Goal: Transaction & Acquisition: Register for event/course

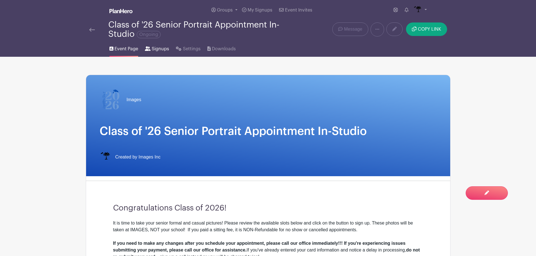
click at [163, 48] on span "Signups" at bounding box center [160, 49] width 17 height 7
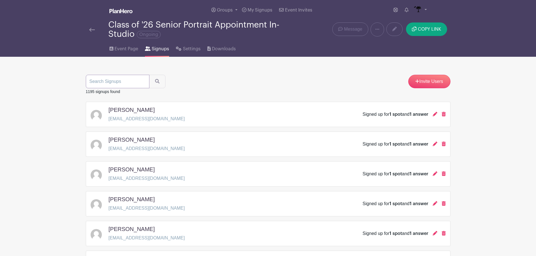
click at [123, 81] on input "search" at bounding box center [118, 82] width 64 height 14
type input "[PERSON_NAME]"
click at [160, 81] on button "submit" at bounding box center [157, 82] width 16 height 14
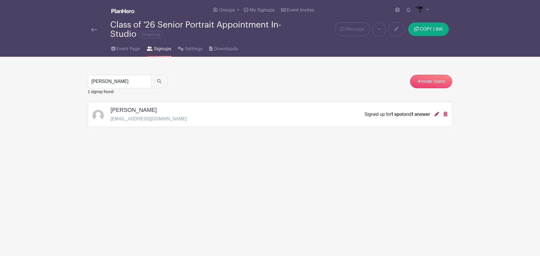
click at [437, 113] on icon at bounding box center [437, 114] width 5 height 5
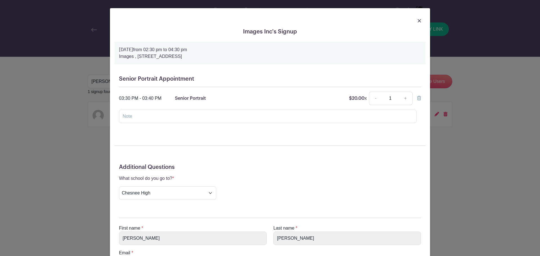
click at [419, 21] on img at bounding box center [419, 20] width 3 height 3
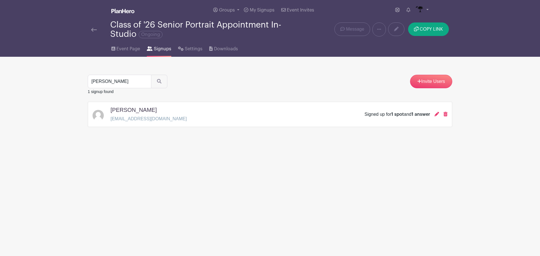
click at [93, 24] on div "Class of '26 Senior Portrait Appointment In-Studio Ongoing" at bounding box center [194, 29] width 206 height 19
click at [93, 28] on img at bounding box center [94, 30] width 6 height 4
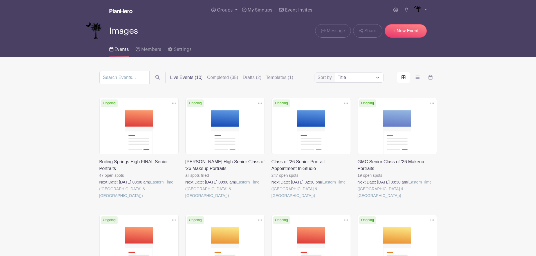
click at [358, 199] on link at bounding box center [358, 199] width 0 height 0
click at [185, 199] on link at bounding box center [185, 199] width 0 height 0
click at [271, 199] on link at bounding box center [271, 199] width 0 height 0
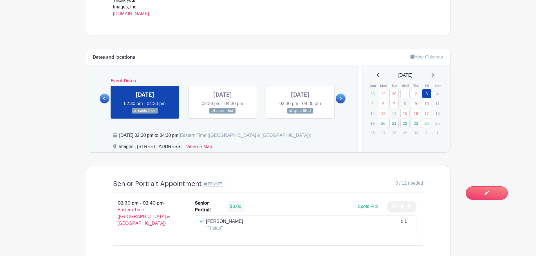
scroll to position [309, 0]
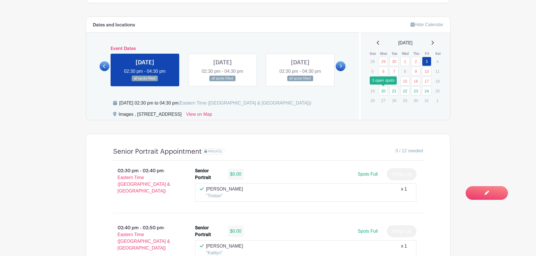
click at [385, 91] on link "20" at bounding box center [383, 90] width 9 height 9
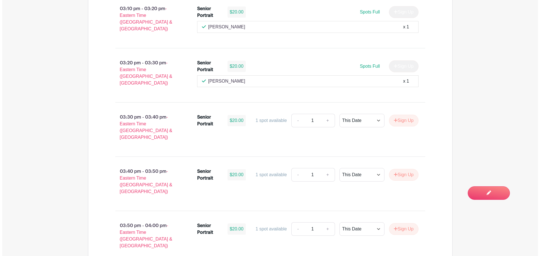
scroll to position [675, 0]
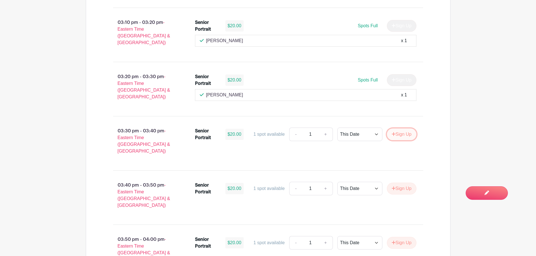
click at [403, 129] on button "Sign Up" at bounding box center [402, 135] width 30 height 12
click at [403, 129] on div "Sign Up" at bounding box center [399, 135] width 34 height 12
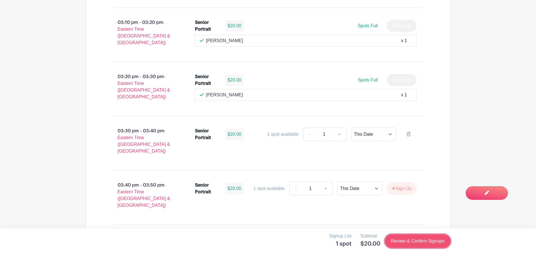
click at [424, 240] on link "Review & Confirm Signups" at bounding box center [417, 242] width 65 height 14
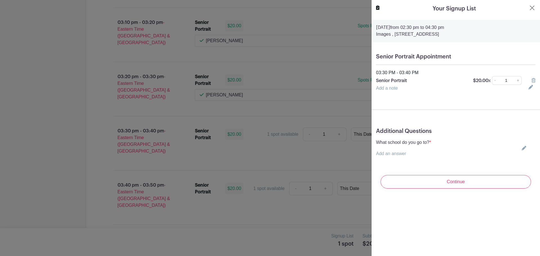
click at [522, 148] on icon at bounding box center [524, 148] width 5 height 5
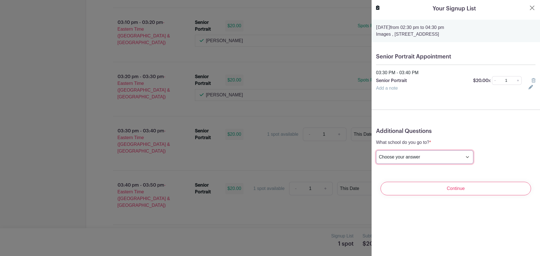
click at [446, 154] on select "Choose your answer [GEOGRAPHIC_DATA] High [PERSON_NAME] High [PERSON_NAME] High…" at bounding box center [424, 158] width 97 height 14
select select "3953"
click at [376, 151] on select "Choose your answer [GEOGRAPHIC_DATA] High [PERSON_NAME] High [PERSON_NAME] High…" at bounding box center [424, 158] width 97 height 14
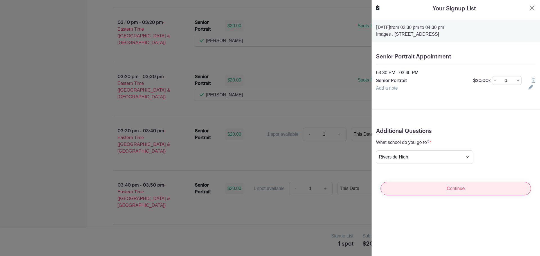
click at [438, 189] on input "Continue" at bounding box center [456, 189] width 151 height 14
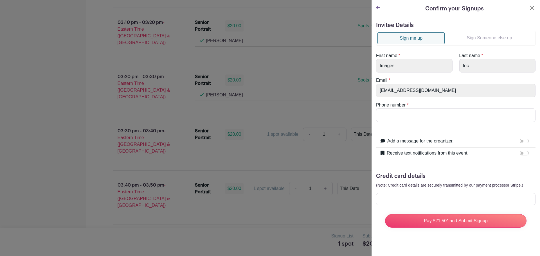
click at [484, 39] on link "Sign Someone else up" at bounding box center [489, 37] width 89 height 11
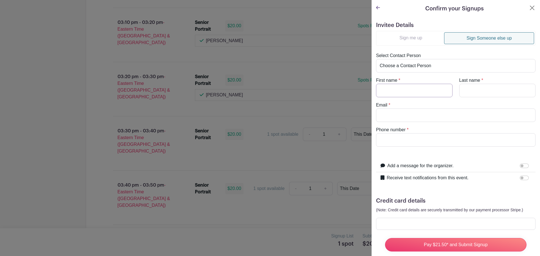
click at [430, 89] on input "First name" at bounding box center [414, 91] width 77 height 14
type input "[PERSON_NAME]"
type input "[EMAIL_ADDRESS][DOMAIN_NAME]"
drag, startPoint x: 420, startPoint y: 140, endPoint x: 375, endPoint y: 148, distance: 45.7
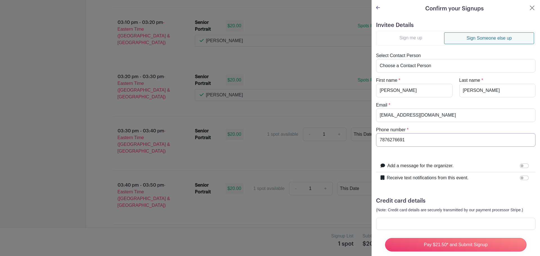
click at [375, 148] on div "Invitee Details Sign me up Sign Someone else up Select Contact Person Choose a …" at bounding box center [456, 141] width 169 height 249
type input "7876276691"
click at [402, 33] on link "Sign me up" at bounding box center [411, 37] width 67 height 11
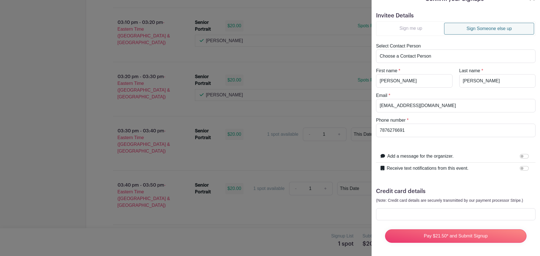
scroll to position [14, 0]
click at [520, 166] on input "Receive text notifications from this event." at bounding box center [524, 168] width 9 height 5
checkbox input "true"
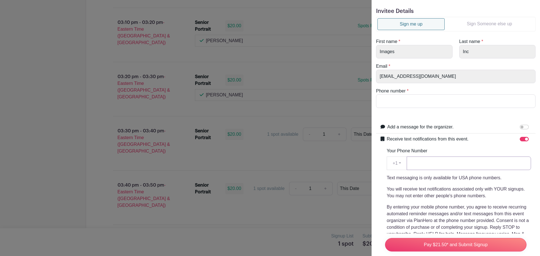
paste input "7876276691"
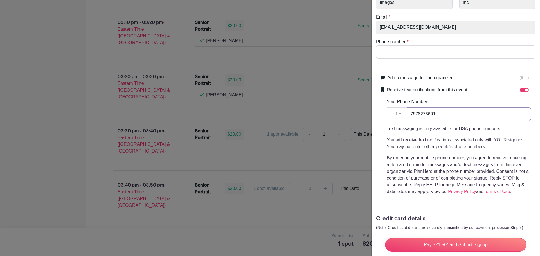
scroll to position [95, 0]
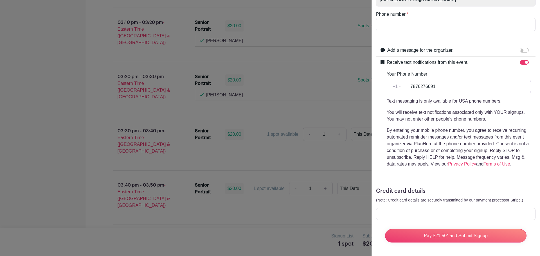
type input "7876276691"
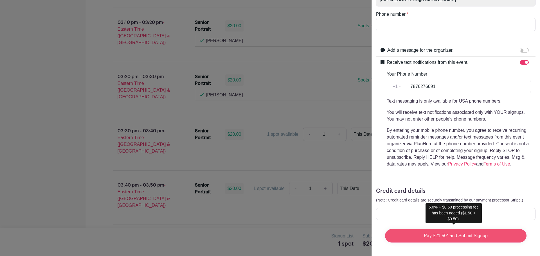
click at [431, 236] on input "Pay $21.50* and Submit Signup" at bounding box center [456, 236] width 142 height 14
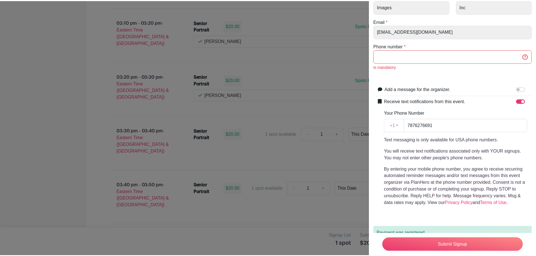
scroll to position [119, 0]
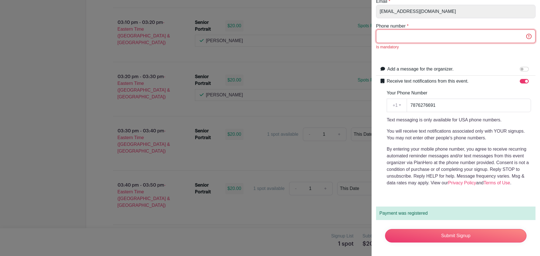
paste input "7876276691"
type input "7876276691"
click at [439, 230] on input "Submit Signup" at bounding box center [456, 236] width 142 height 14
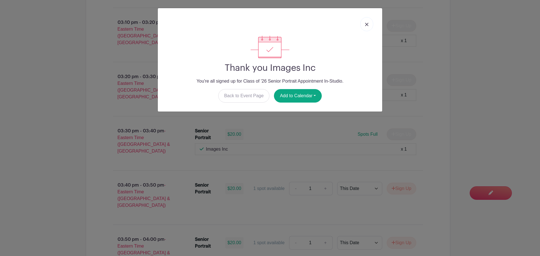
click at [364, 24] on link at bounding box center [366, 24] width 13 height 14
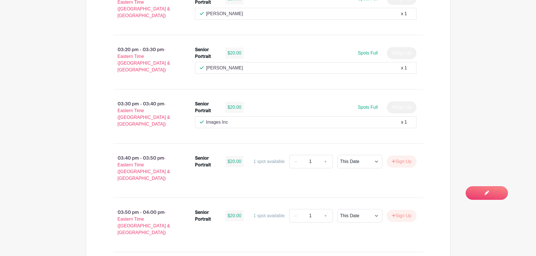
scroll to position [703, 0]
click at [278, 118] on div "Images Inc x 1" at bounding box center [306, 121] width 212 height 7
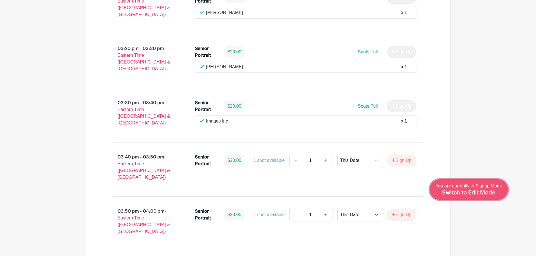
click at [484, 198] on link "Edit Event You are currently in Signup Mode Switch to Edit Mode" at bounding box center [469, 189] width 78 height 21
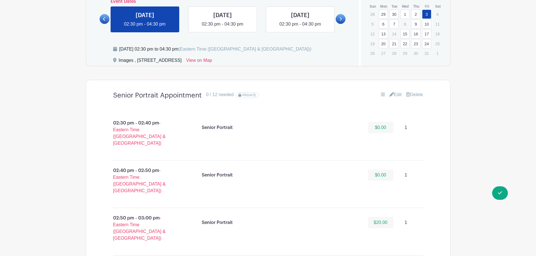
scroll to position [366, 0]
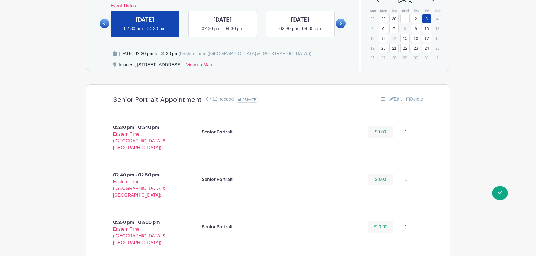
click at [392, 100] on link "Edit" at bounding box center [395, 99] width 12 height 7
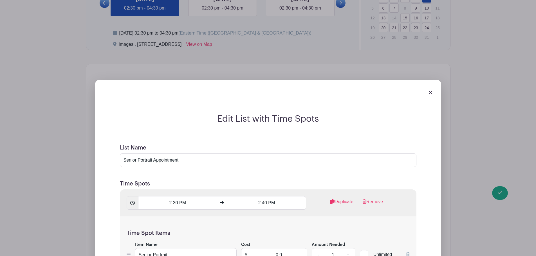
scroll to position [197, 0]
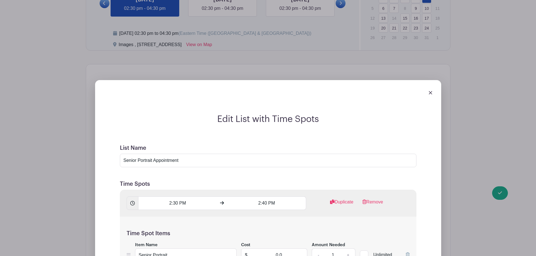
scroll to position [394, 0]
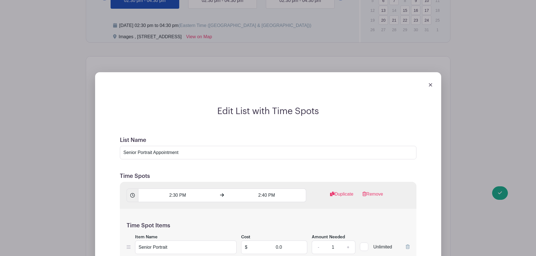
click at [431, 84] on img at bounding box center [430, 84] width 3 height 3
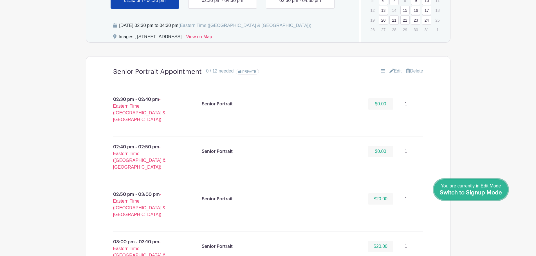
click at [494, 194] on span "Switch to Signup Mode" at bounding box center [471, 193] width 62 height 6
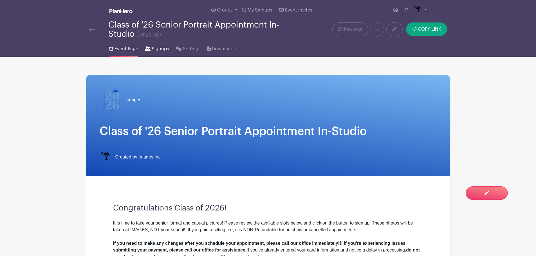
click at [160, 45] on link "Signups" at bounding box center [157, 48] width 24 height 18
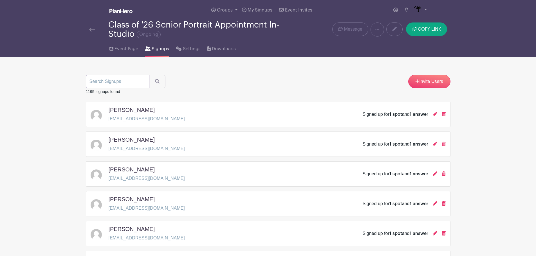
click at [137, 79] on input "search" at bounding box center [118, 82] width 64 height 14
type input "images"
click at [149, 75] on button "submit" at bounding box center [157, 82] width 16 height 14
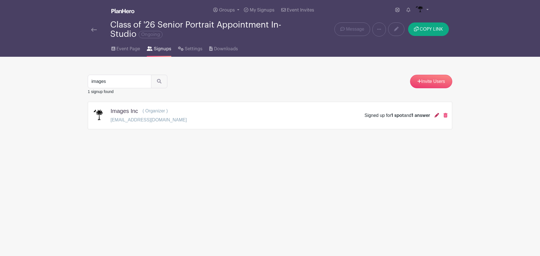
click at [435, 117] on icon at bounding box center [437, 115] width 5 height 5
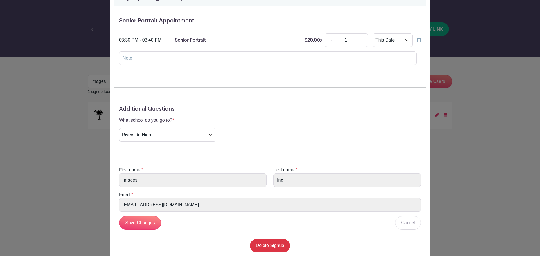
scroll to position [72, 0]
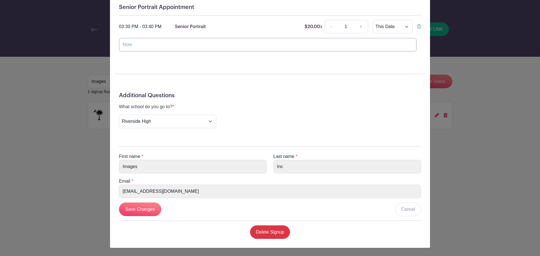
click at [201, 48] on input "text" at bounding box center [268, 45] width 298 height 14
type input "[PERSON_NAME]"
click at [137, 207] on input "Save Changes" at bounding box center [140, 210] width 42 height 14
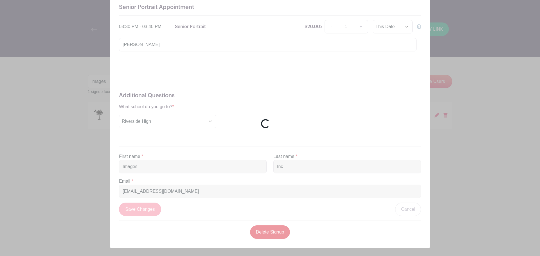
scroll to position [58, 0]
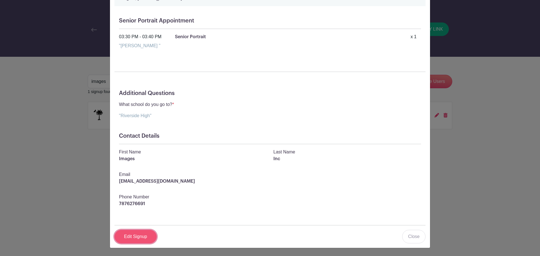
click at [137, 236] on link "Edit Signup" at bounding box center [136, 237] width 42 height 14
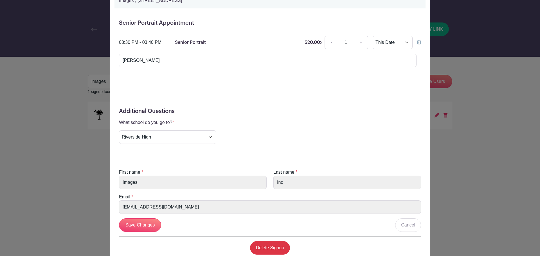
scroll to position [56, 0]
click at [141, 224] on input "Save Changes" at bounding box center [140, 225] width 42 height 14
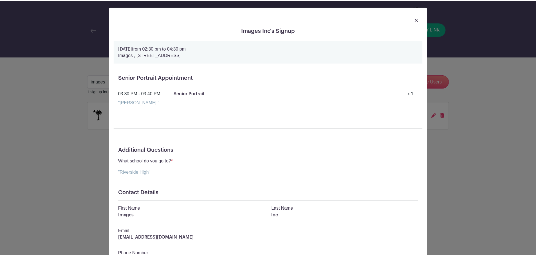
scroll to position [0, 0]
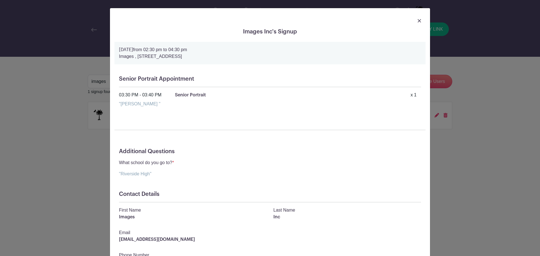
click at [418, 19] on img at bounding box center [419, 20] width 3 height 3
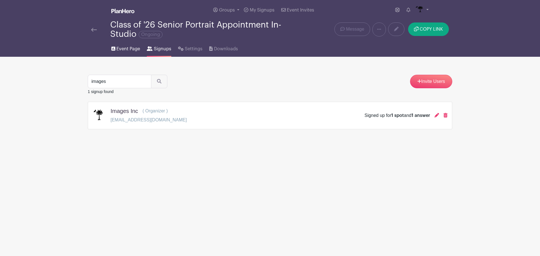
click at [119, 51] on span "Event Page" at bounding box center [128, 49] width 24 height 7
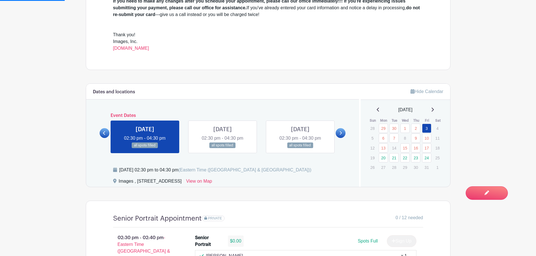
scroll to position [253, 0]
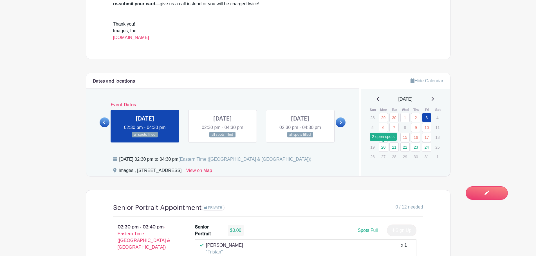
click at [383, 146] on link "20" at bounding box center [383, 147] width 9 height 9
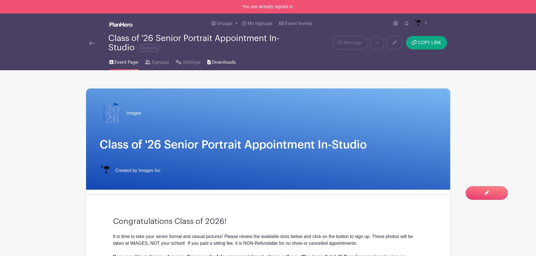
click at [216, 64] on span "Downloads" at bounding box center [224, 62] width 24 height 7
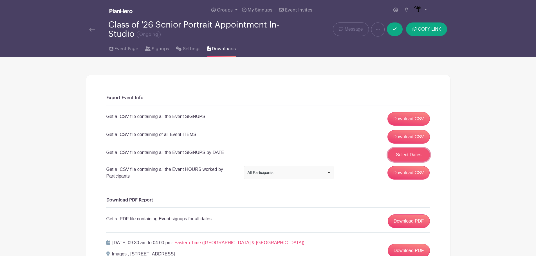
click at [405, 158] on button "Select Dates" at bounding box center [409, 155] width 42 height 14
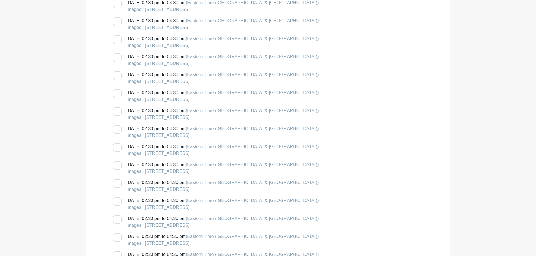
scroll to position [1097, 0]
click at [117, 90] on div at bounding box center [117, 93] width 8 height 8
click at [117, 90] on input "Monday, October 06, 2025 at 02:30 pm to 04:30 pm (Eastern Time (US & Canada)) I…" at bounding box center [115, 91] width 4 height 4
checkbox input "true"
click at [115, 108] on input "Tuesday, October 07, 2025 at 02:30 pm to 04:30 pm (Eastern Time (US & Canada)) …" at bounding box center [115, 109] width 4 height 4
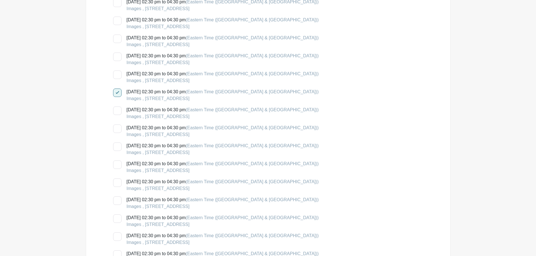
checkbox input "true"
click at [119, 128] on div at bounding box center [117, 129] width 8 height 8
click at [117, 128] on input "Thursday, October 09, 2025 at 02:30 pm to 04:30 pm (Eastern Time (US & Canada))…" at bounding box center [115, 127] width 4 height 4
checkbox input "true"
click at [119, 148] on div at bounding box center [117, 147] width 8 height 8
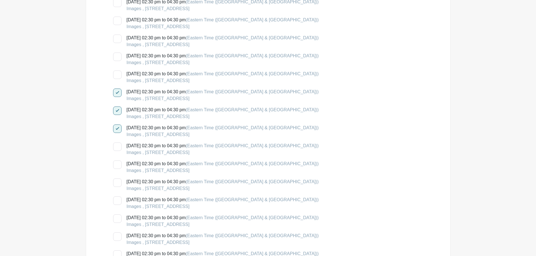
click at [117, 146] on input "Friday, October 10, 2025 at 02:30 pm to 04:30 pm (Eastern Time (US & Canada)) I…" at bounding box center [115, 145] width 4 height 4
checkbox input "true"
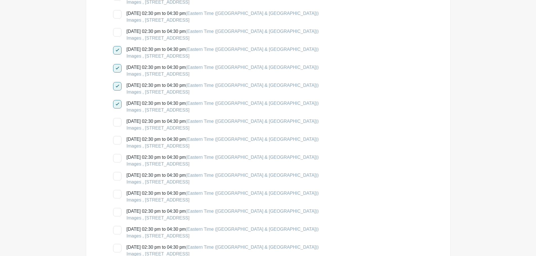
scroll to position [1322, 0]
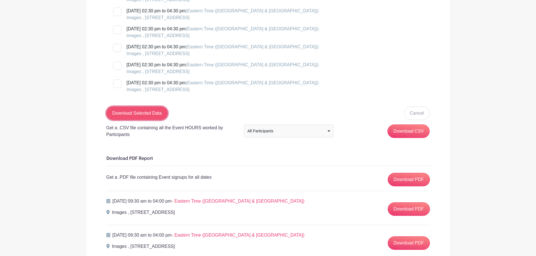
click at [133, 117] on input "Download Selected Data" at bounding box center [136, 114] width 61 height 14
click at [133, 117] on div "Download Selected Data Cancel" at bounding box center [268, 114] width 324 height 14
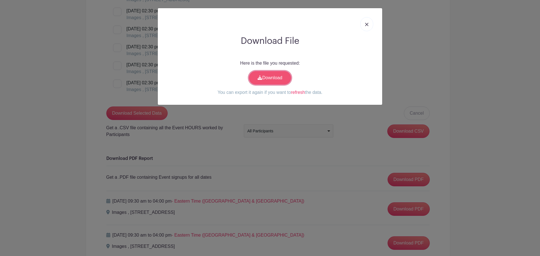
click at [269, 76] on link "Download" at bounding box center [270, 78] width 42 height 14
click at [365, 25] on link at bounding box center [366, 24] width 13 height 14
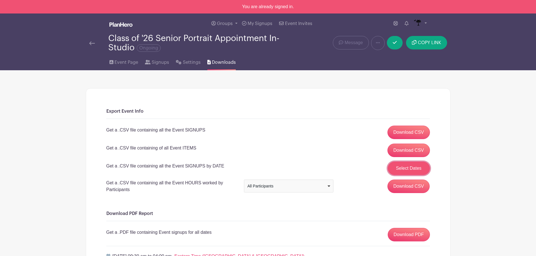
click at [412, 168] on button "Select Dates" at bounding box center [409, 169] width 42 height 14
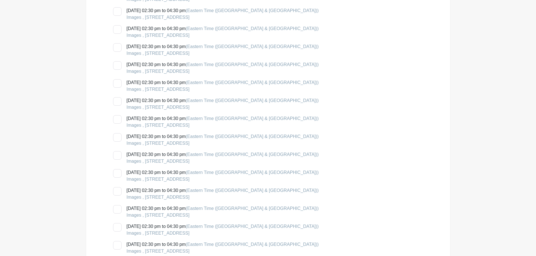
scroll to position [1125, 0]
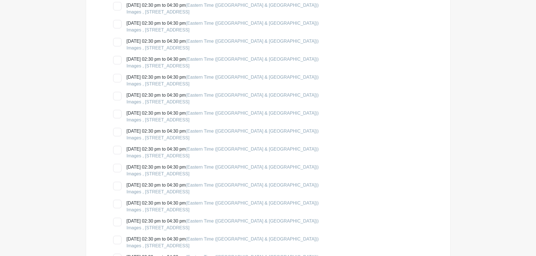
click at [117, 149] on div at bounding box center [117, 150] width 8 height 8
click at [117, 149] on input "Monday, October 13, 2025 at 02:30 pm to 04:30 pm (Eastern Time (US & Canada)) I…" at bounding box center [115, 148] width 4 height 4
checkbox input "true"
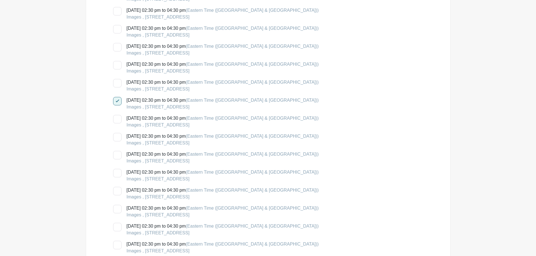
scroll to position [1182, 0]
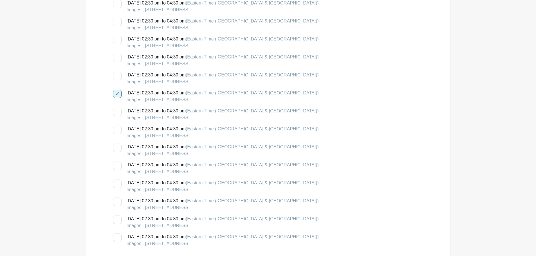
click at [114, 111] on input "Wednesday, October 15, 2025 at 02:30 pm to 04:30 pm (Eastern Time (US & Canada)…" at bounding box center [115, 110] width 4 height 4
checkbox input "true"
click at [115, 131] on div at bounding box center [117, 130] width 8 height 8
click at [115, 129] on input "Thursday, October 16, 2025 at 02:30 pm to 04:30 pm (Eastern Time (US & Canada))…" at bounding box center [115, 128] width 4 height 4
checkbox input "true"
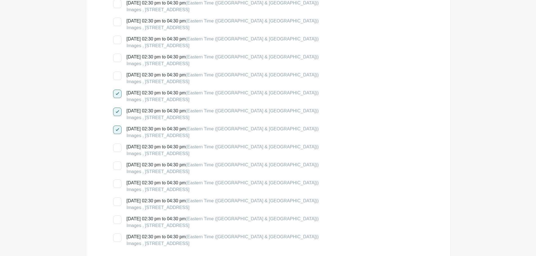
click at [116, 146] on input "Friday, October 17, 2025 at 02:30 pm to 04:30 pm (Eastern Time (US & Canada)) I…" at bounding box center [115, 146] width 4 height 4
checkbox input "true"
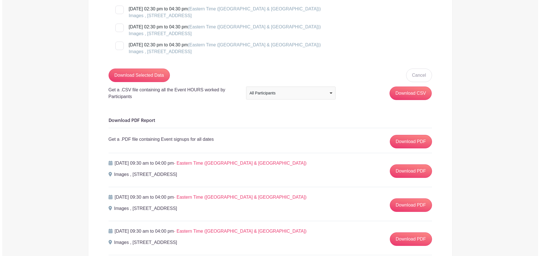
scroll to position [1407, 0]
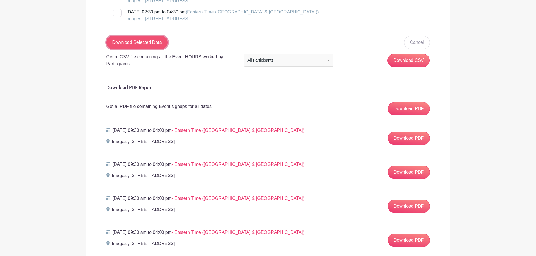
click at [134, 42] on input "Download Selected Data" at bounding box center [136, 43] width 61 height 14
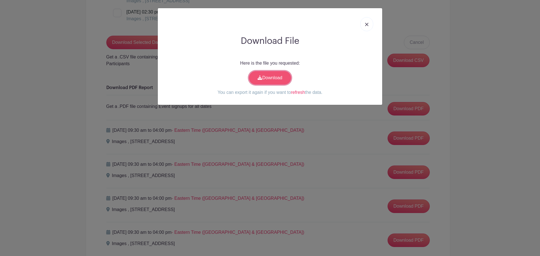
click at [271, 80] on link "Download" at bounding box center [270, 78] width 42 height 14
